Goal: Task Accomplishment & Management: Complete application form

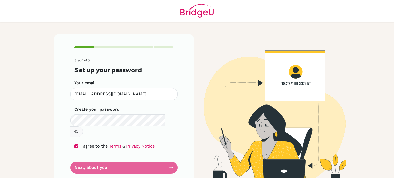
scroll to position [1, 0]
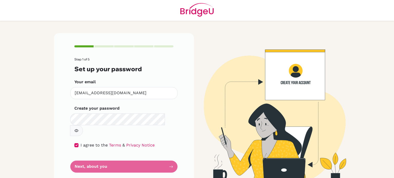
click at [130, 155] on form "Step 1 of 5 Set up your password Your email [EMAIL_ADDRESS][DOMAIN_NAME] Invali…" at bounding box center [123, 115] width 99 height 115
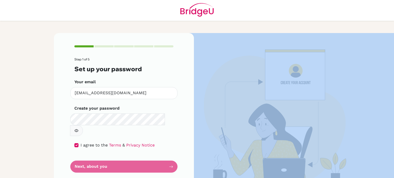
click at [130, 155] on form "Step 1 of 5 Set up your password Your email [EMAIL_ADDRESS][DOMAIN_NAME] Invali…" at bounding box center [123, 115] width 99 height 115
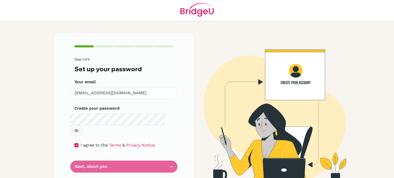
click at [176, 97] on div "Step 1 of 5 Set up your password Your email [EMAIL_ADDRESS][DOMAIN_NAME] Invali…" at bounding box center [124, 109] width 140 height 152
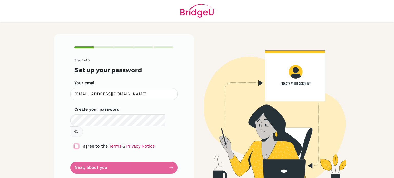
click at [75, 145] on input "checkbox" at bounding box center [76, 147] width 4 height 4
checkbox input "true"
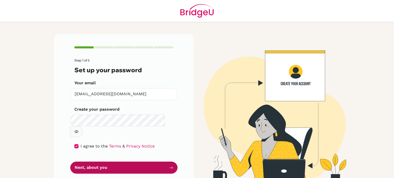
click at [87, 162] on button "Next, about you" at bounding box center [123, 168] width 107 height 12
